Goal: Task Accomplishment & Management: Complete application form

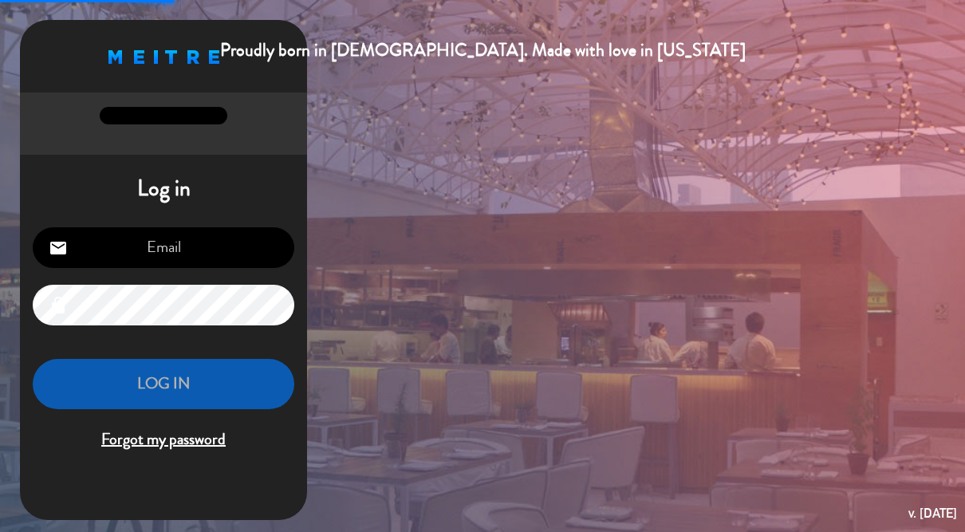
click at [172, 244] on input "email" at bounding box center [163, 247] width 261 height 41
type input "[DOMAIN_NAME][EMAIL_ADDRESS][DOMAIN_NAME]"
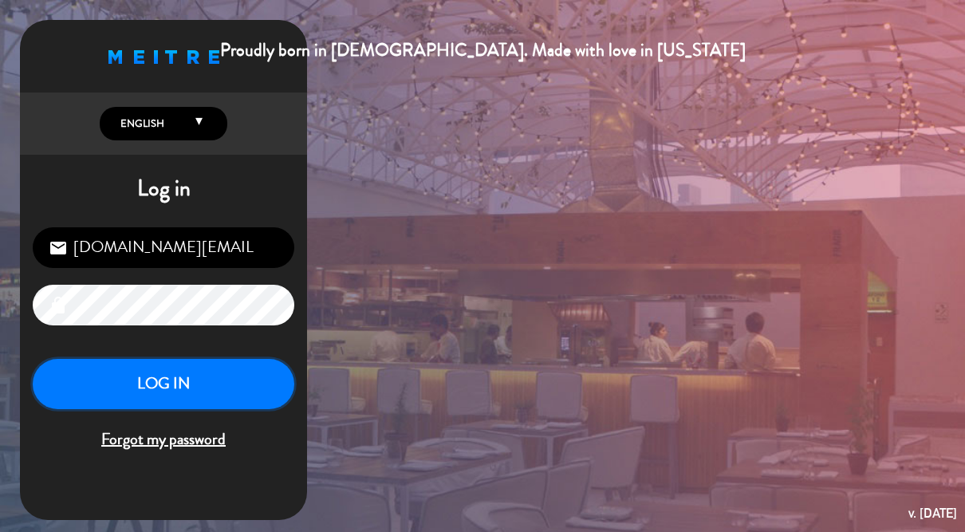
click at [186, 386] on button "LOG IN" at bounding box center [163, 384] width 261 height 50
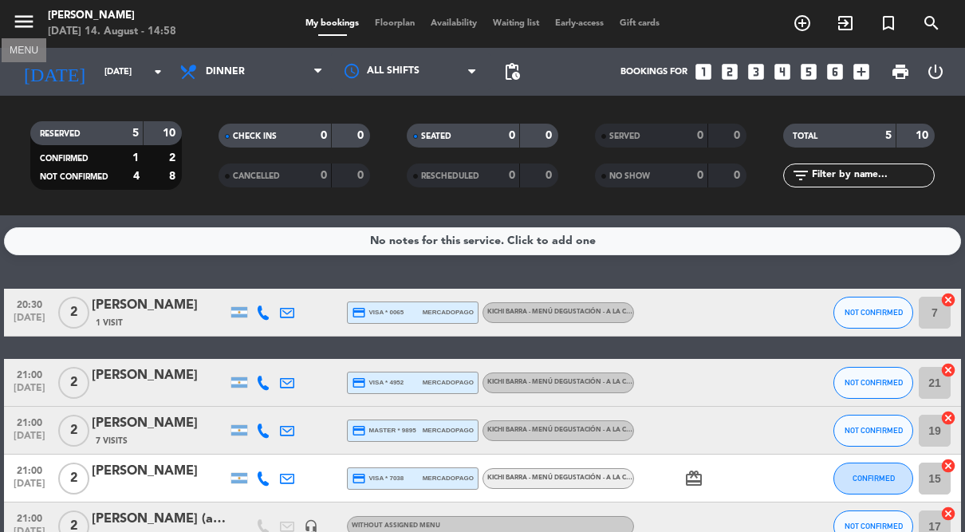
click at [21, 22] on icon "menu" at bounding box center [24, 22] width 24 height 24
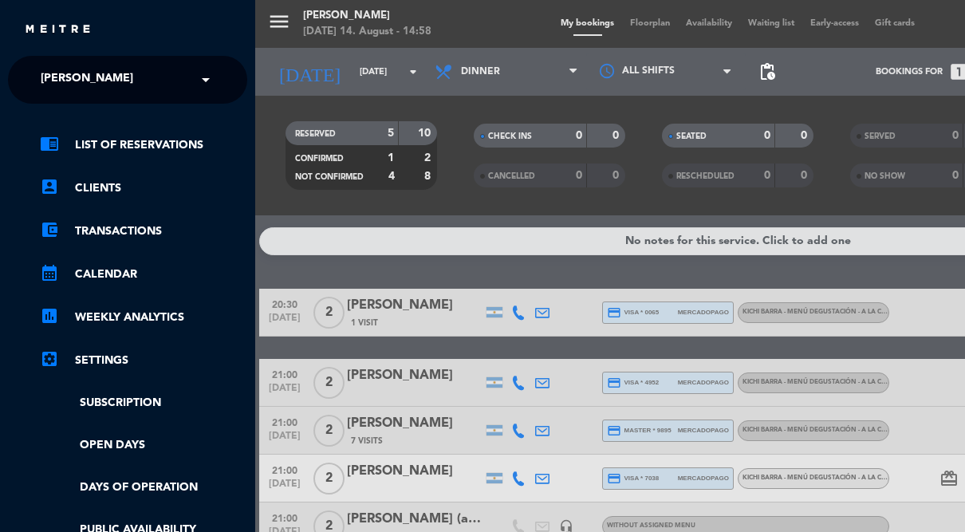
click at [110, 367] on link "settings_applications Settings" at bounding box center [143, 360] width 207 height 19
click at [106, 357] on link "settings_applications Settings" at bounding box center [143, 360] width 207 height 19
click at [50, 361] on icon "settings_applications" at bounding box center [49, 358] width 19 height 19
click at [107, 361] on link "settings_applications Settings" at bounding box center [143, 360] width 207 height 19
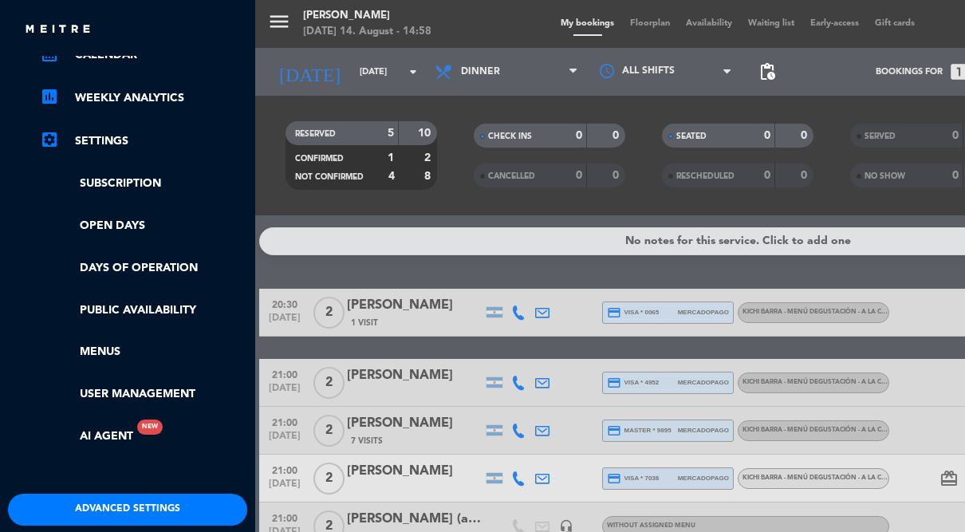
scroll to position [221, 0]
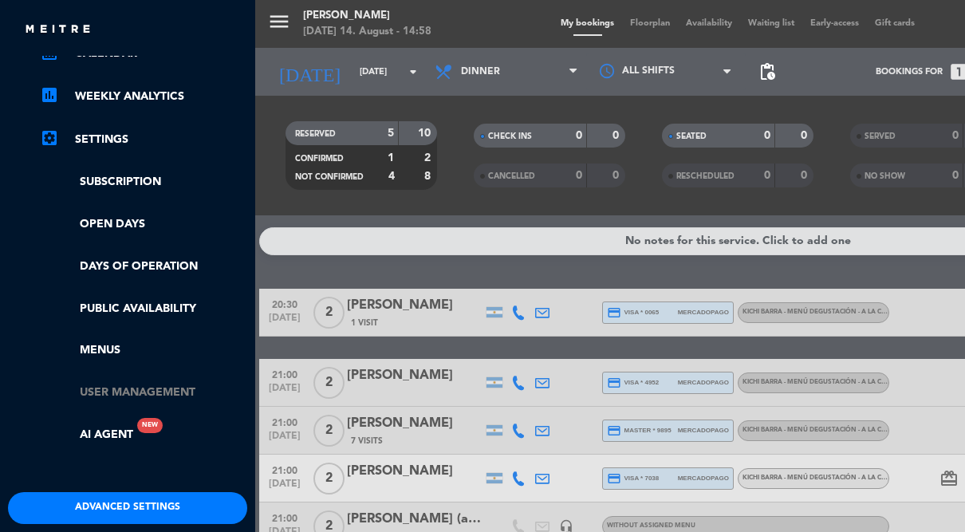
click at [154, 389] on link "User Management" at bounding box center [143, 392] width 207 height 18
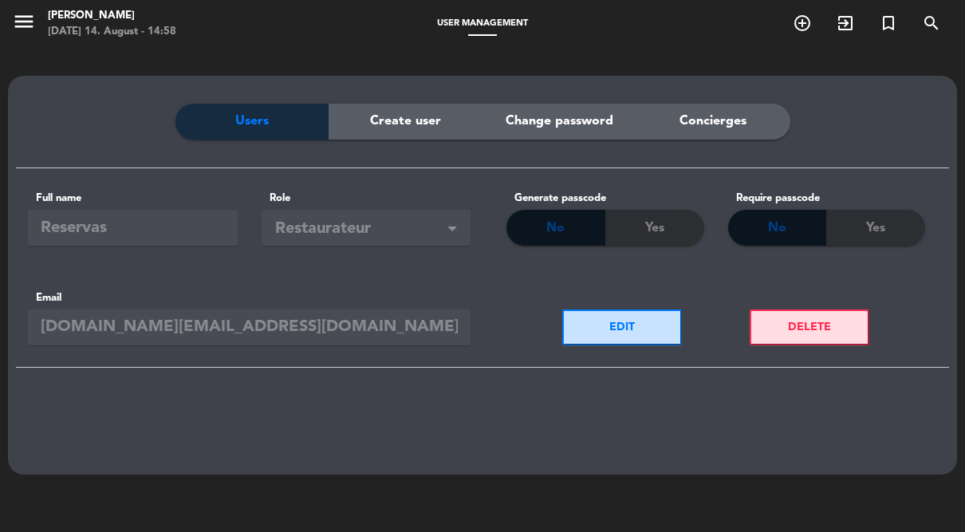
click at [422, 121] on span "Create user" at bounding box center [405, 121] width 71 height 21
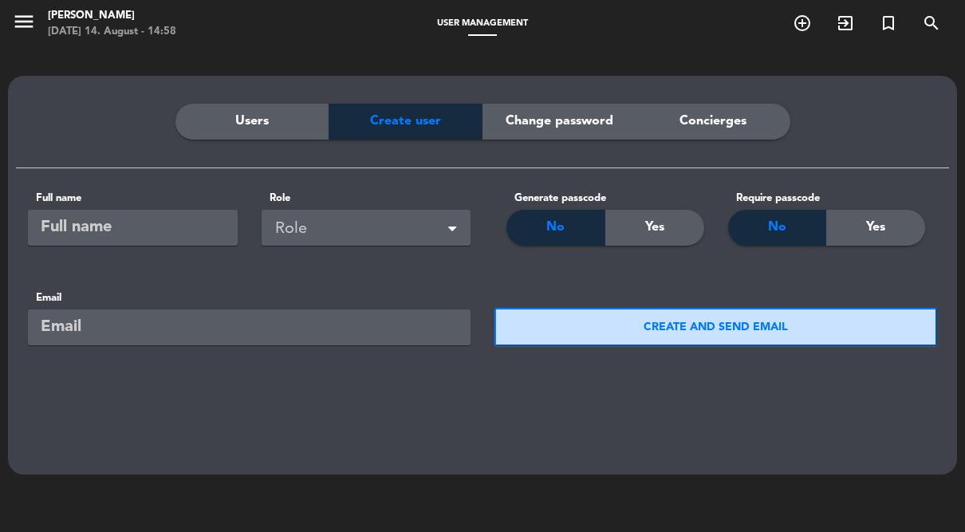
click at [155, 234] on input "text" at bounding box center [133, 228] width 210 height 36
type input "Kichi"
click at [448, 225] on span at bounding box center [452, 230] width 8 height 11
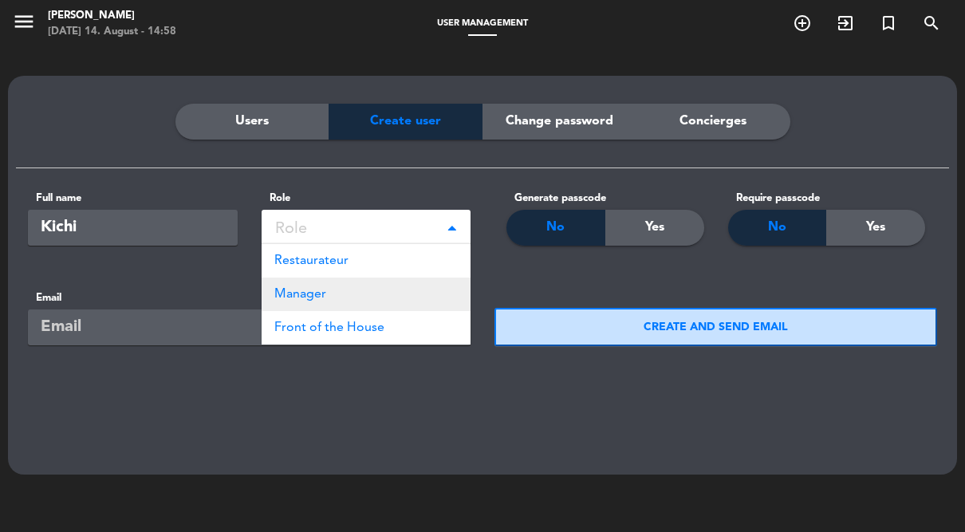
click at [410, 293] on div "Manager" at bounding box center [366, 293] width 210 height 33
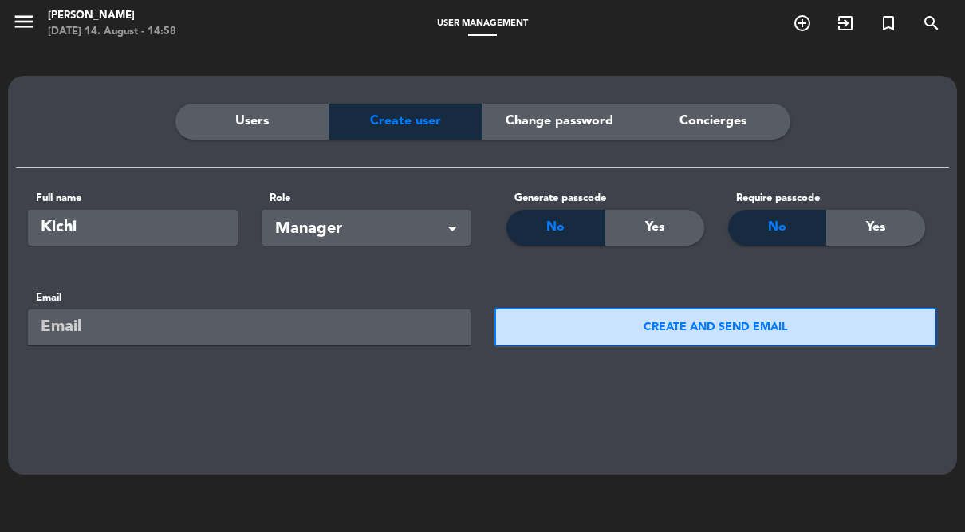
click at [132, 326] on input "email" at bounding box center [249, 327] width 442 height 36
type input "[EMAIL_ADDRESS][DOMAIN_NAME]"
click at [780, 222] on span "No" at bounding box center [777, 227] width 18 height 21
click at [773, 234] on span "No" at bounding box center [777, 227] width 18 height 21
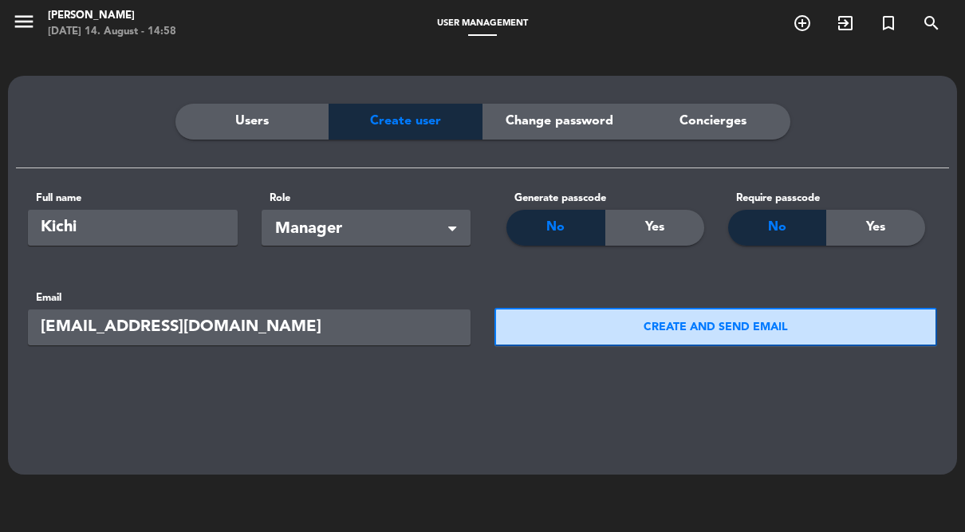
click at [722, 339] on button "CREATE AND SEND EMAIL" at bounding box center [715, 327] width 442 height 38
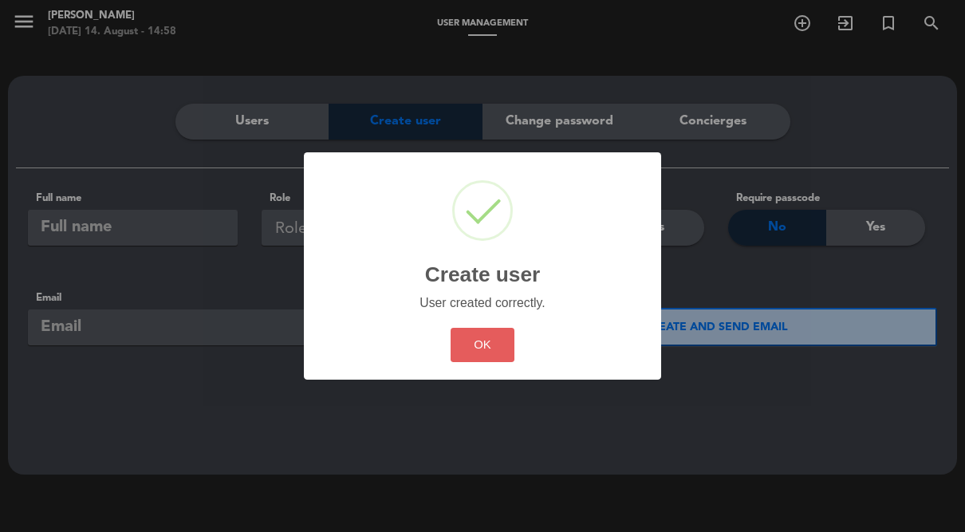
click at [474, 345] on button "OK" at bounding box center [482, 345] width 65 height 34
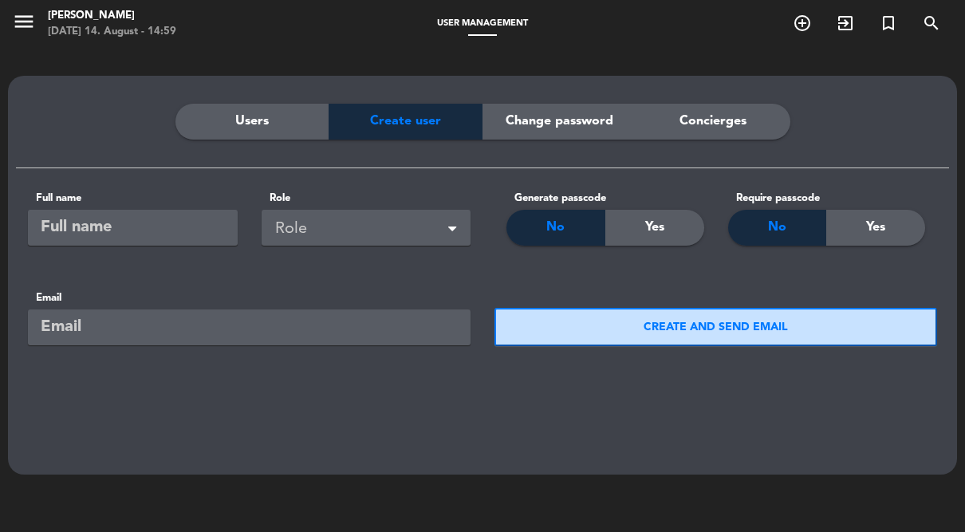
click at [252, 115] on span "Users" at bounding box center [251, 121] width 33 height 21
